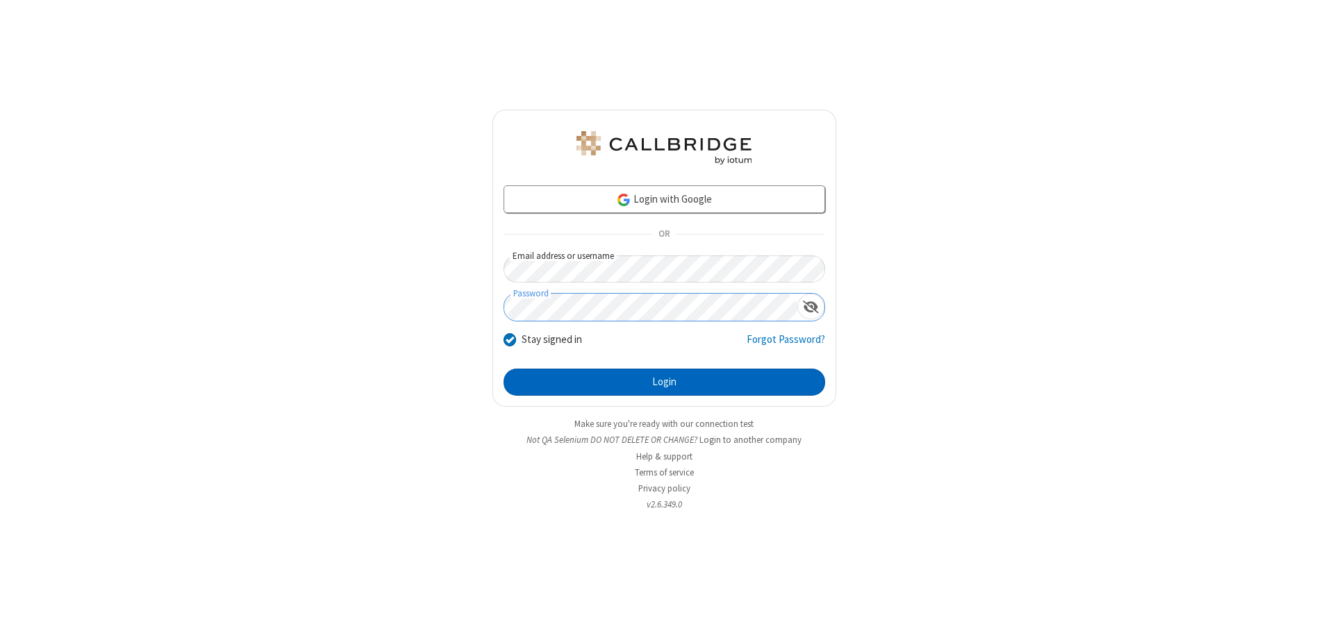
click at [664, 382] on button "Login" at bounding box center [664, 383] width 322 height 28
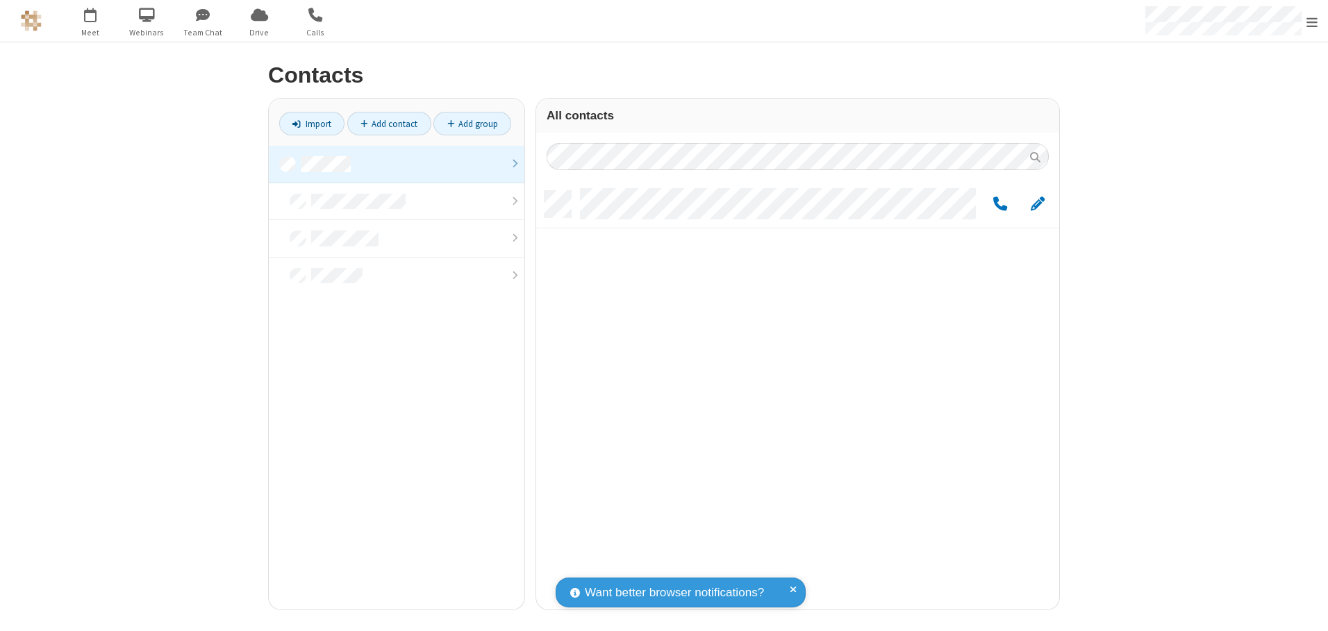
scroll to position [419, 513]
click at [397, 164] on link at bounding box center [397, 165] width 256 height 38
click at [1038, 203] on span "Edit" at bounding box center [1038, 204] width 14 height 17
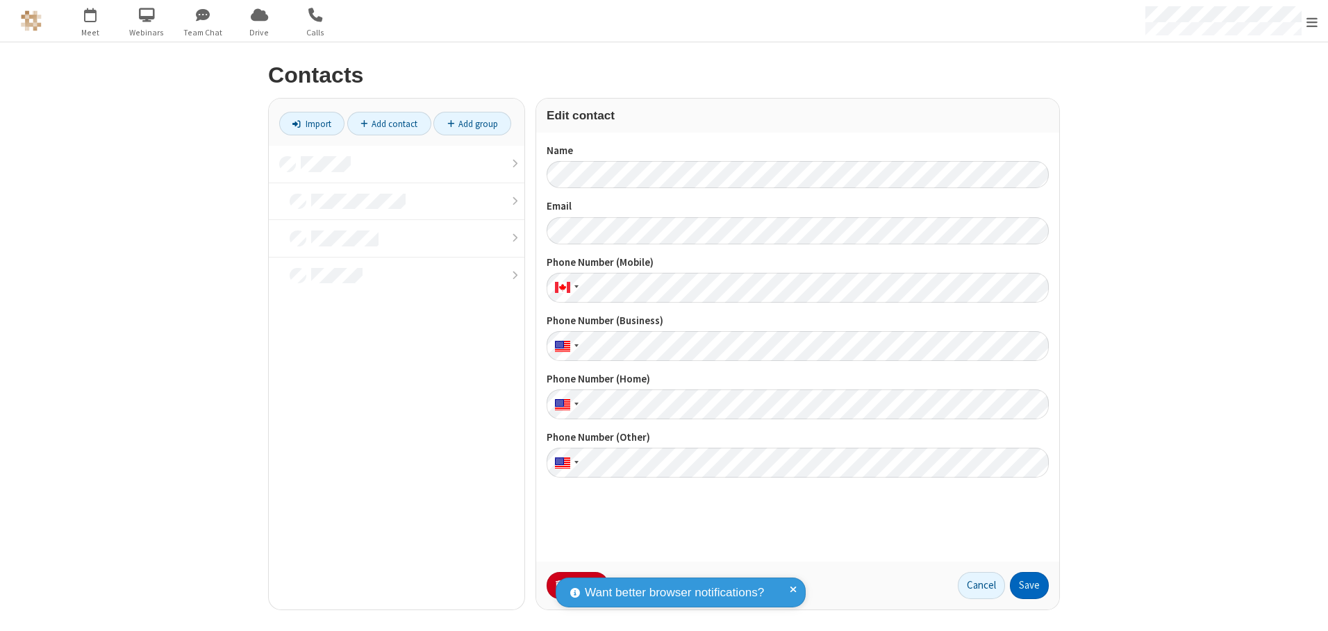
click at [1029, 585] on button "Save" at bounding box center [1029, 586] width 39 height 28
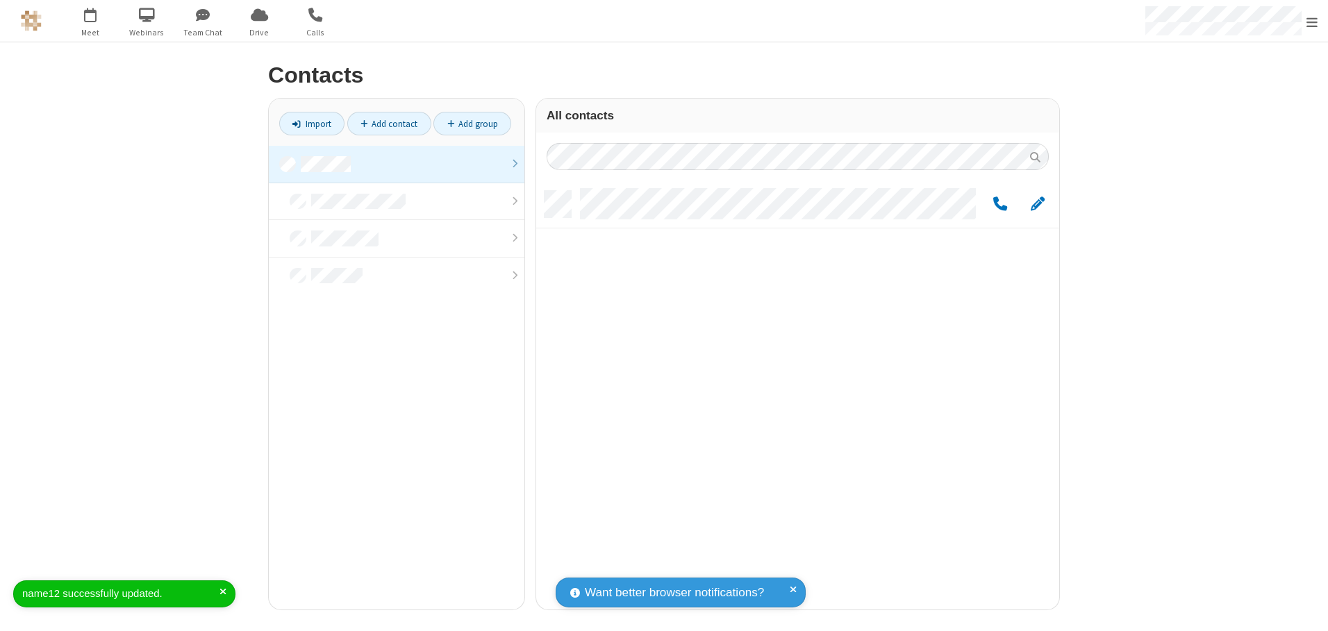
scroll to position [419, 513]
